Goal: Information Seeking & Learning: Find specific fact

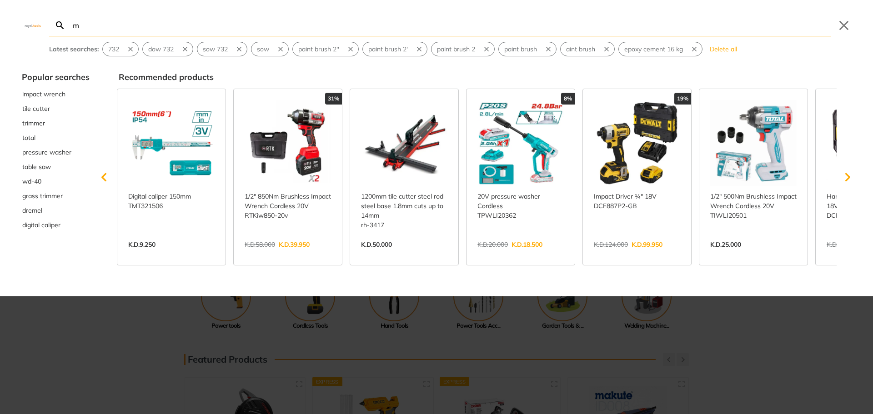
type input "m"
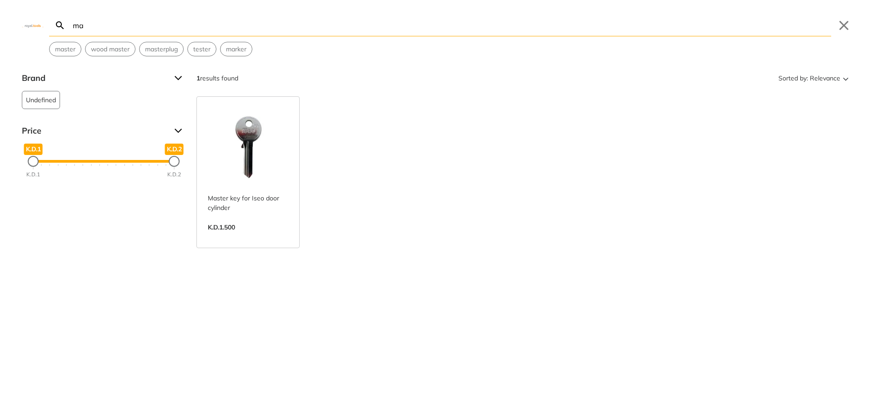
type input "m"
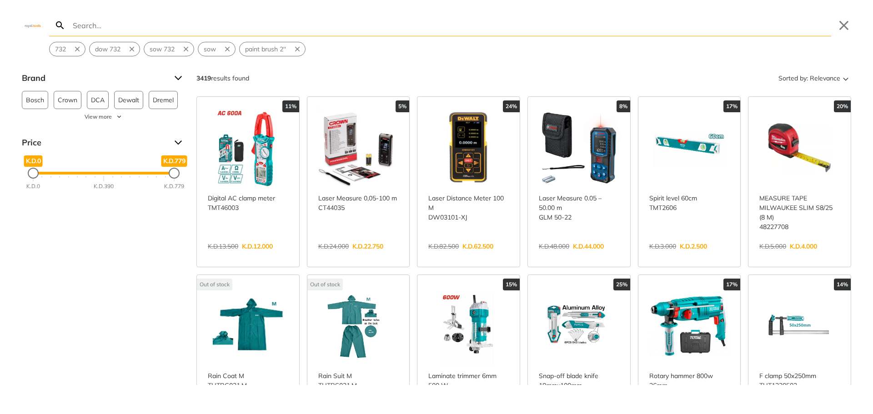
type input "m"
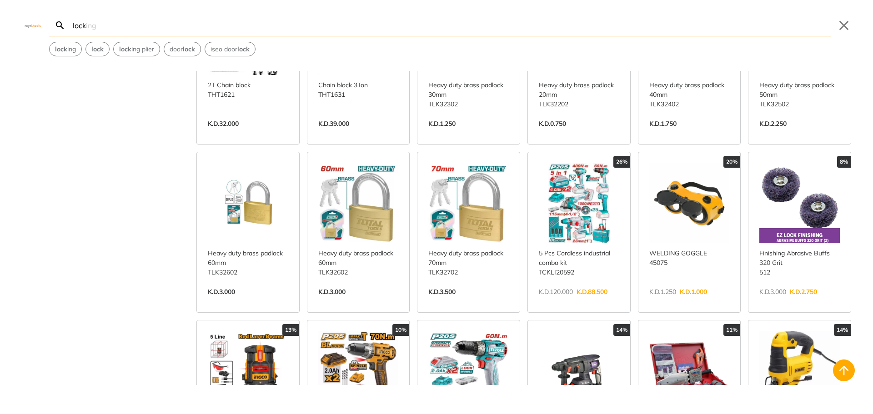
scroll to position [637, 0]
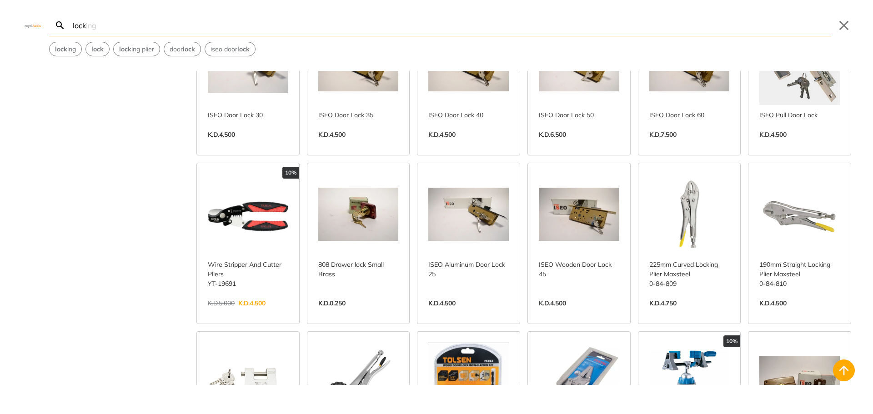
scroll to position [1455, 0]
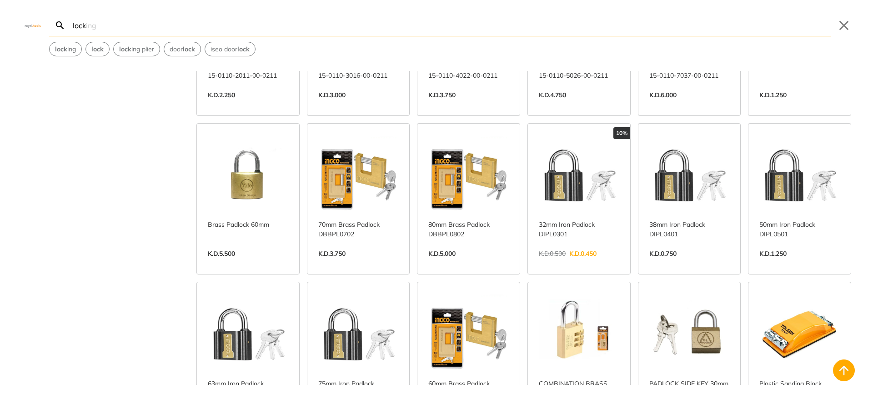
scroll to position [2182, 0]
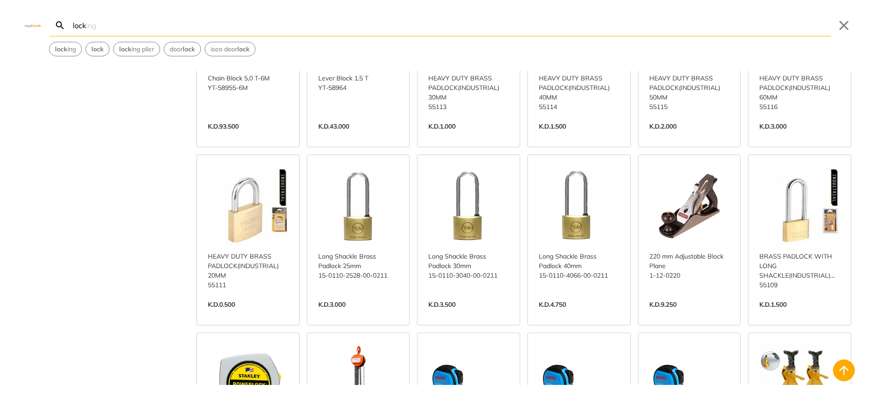
scroll to position [2819, 0]
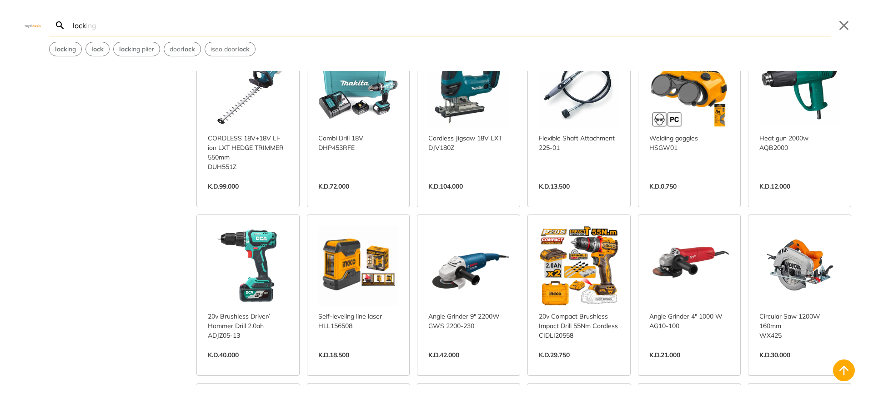
scroll to position [4456, 0]
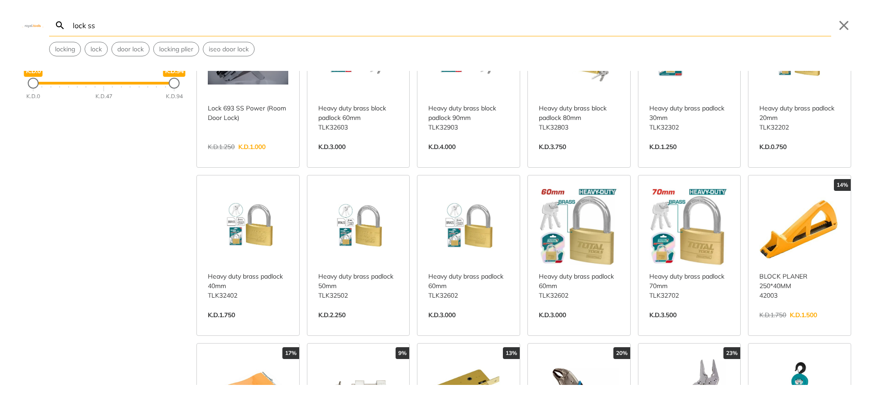
scroll to position [91, 0]
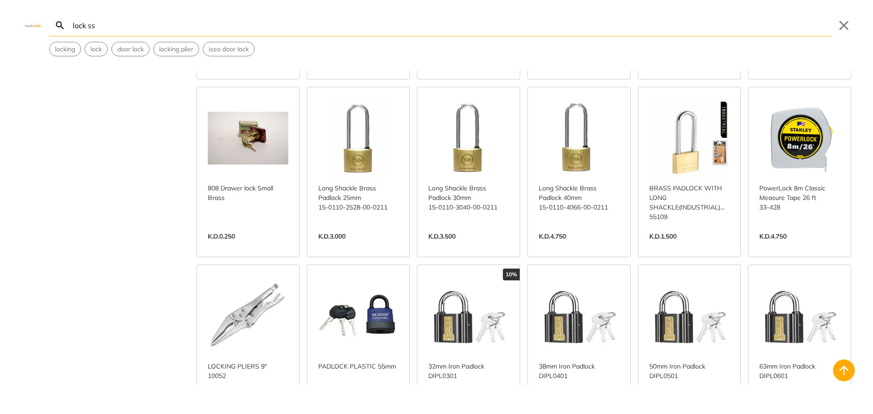
scroll to position [1182, 0]
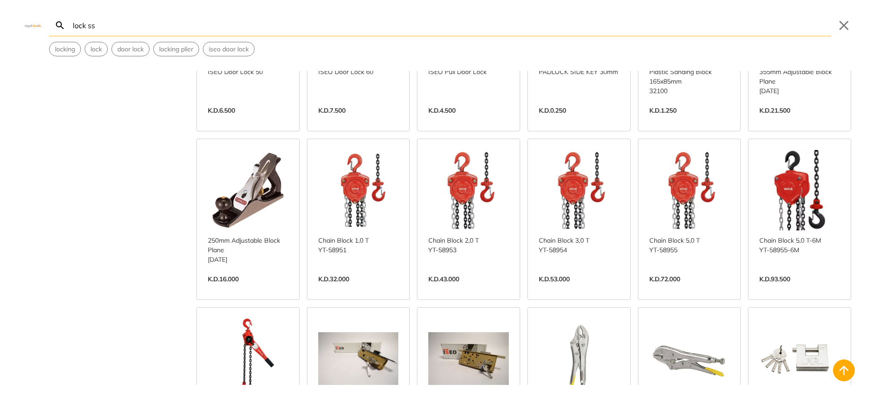
scroll to position [1728, 0]
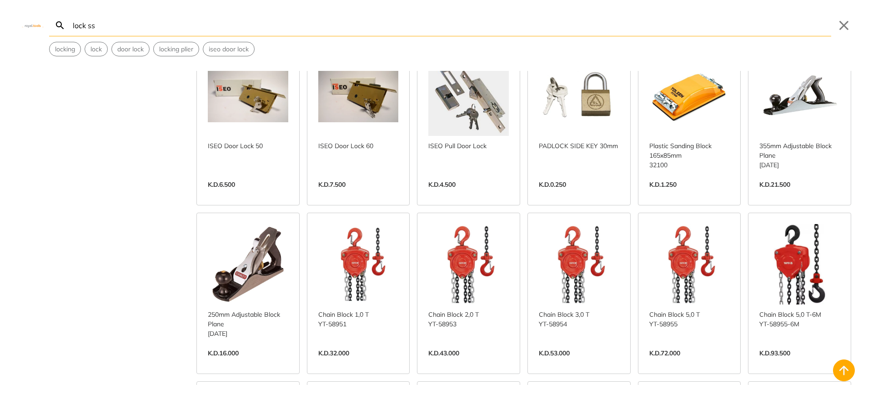
drag, startPoint x: 74, startPoint y: 25, endPoint x: 82, endPoint y: 25, distance: 7.7
click at [74, 25] on input "lock ss" at bounding box center [451, 25] width 760 height 21
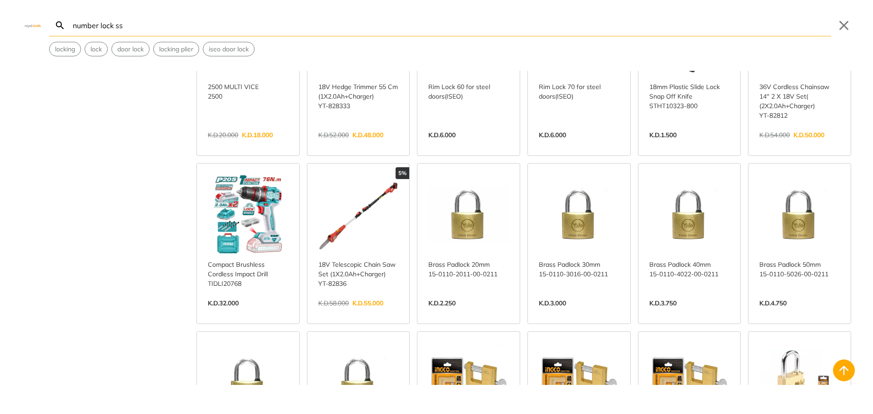
scroll to position [2137, 0]
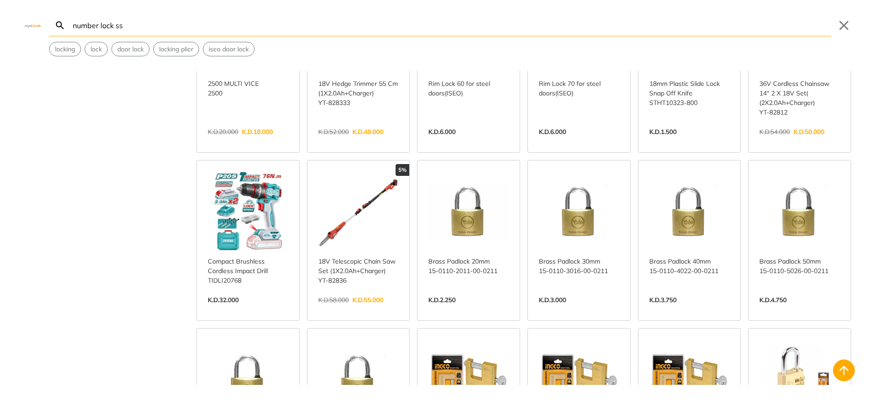
type input "number lock ss"
